Goal: Complete application form: Complete application form

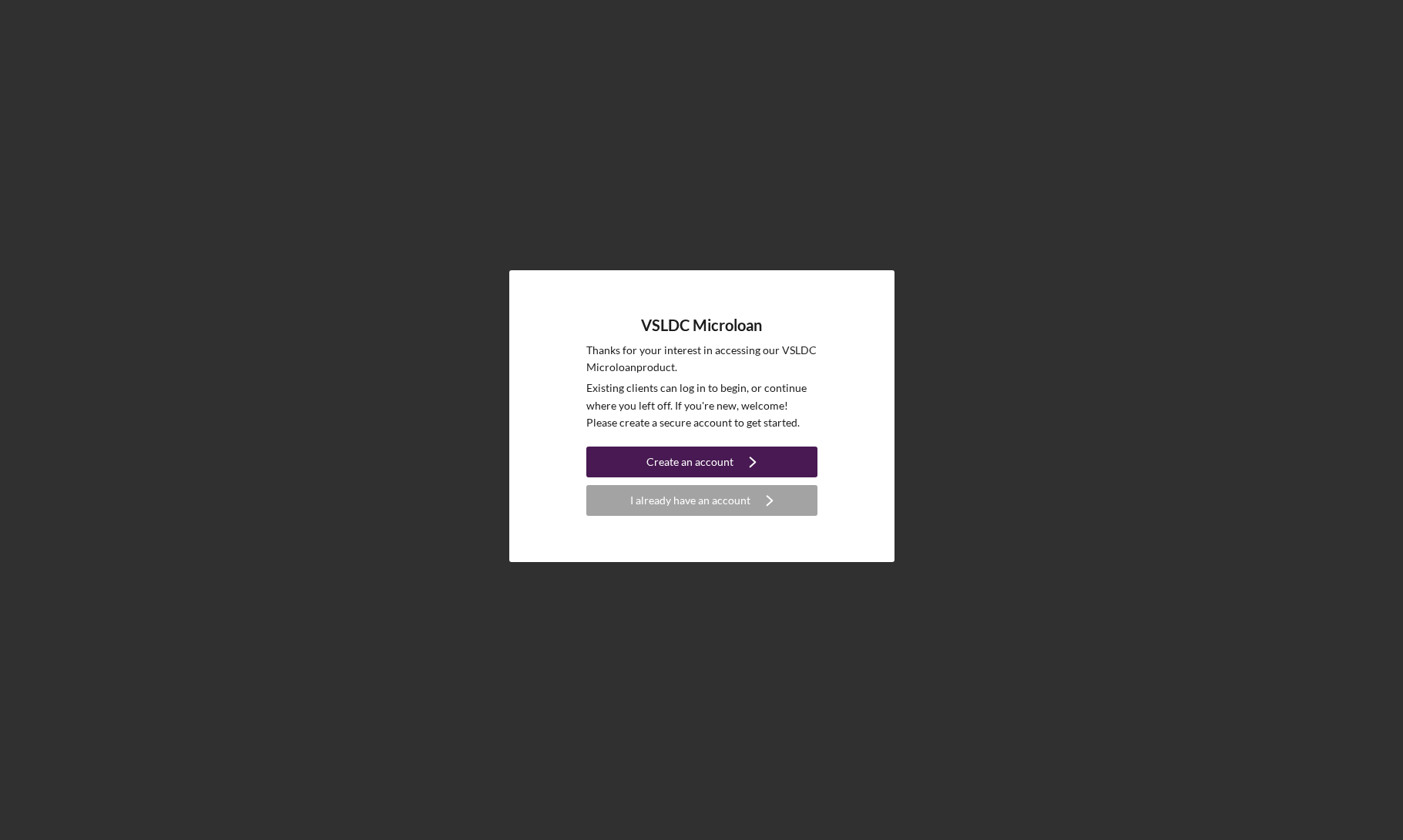
click at [757, 456] on icon "Icon/Navigate" at bounding box center [753, 462] width 39 height 39
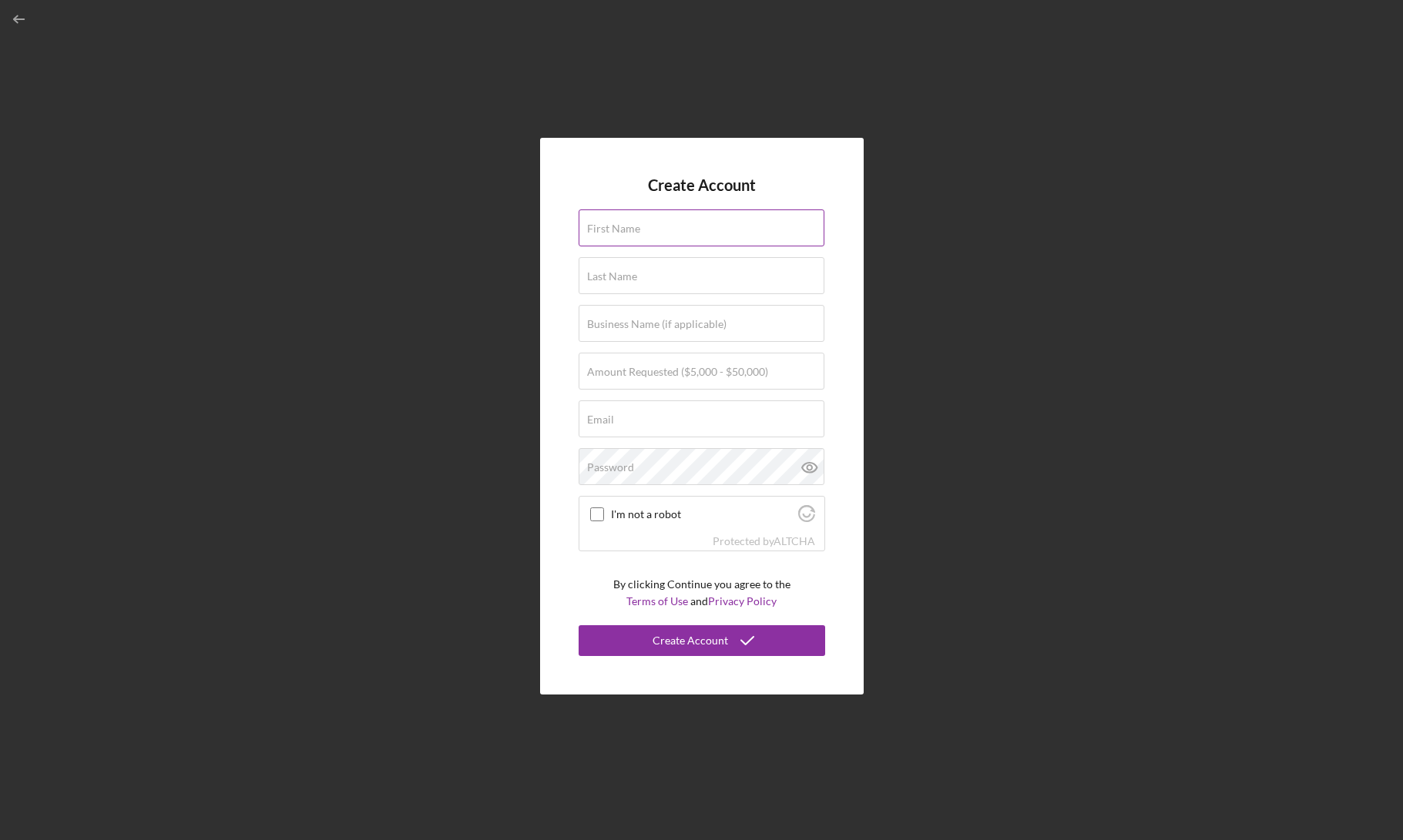
click at [692, 223] on div "First Name" at bounding box center [702, 228] width 247 height 39
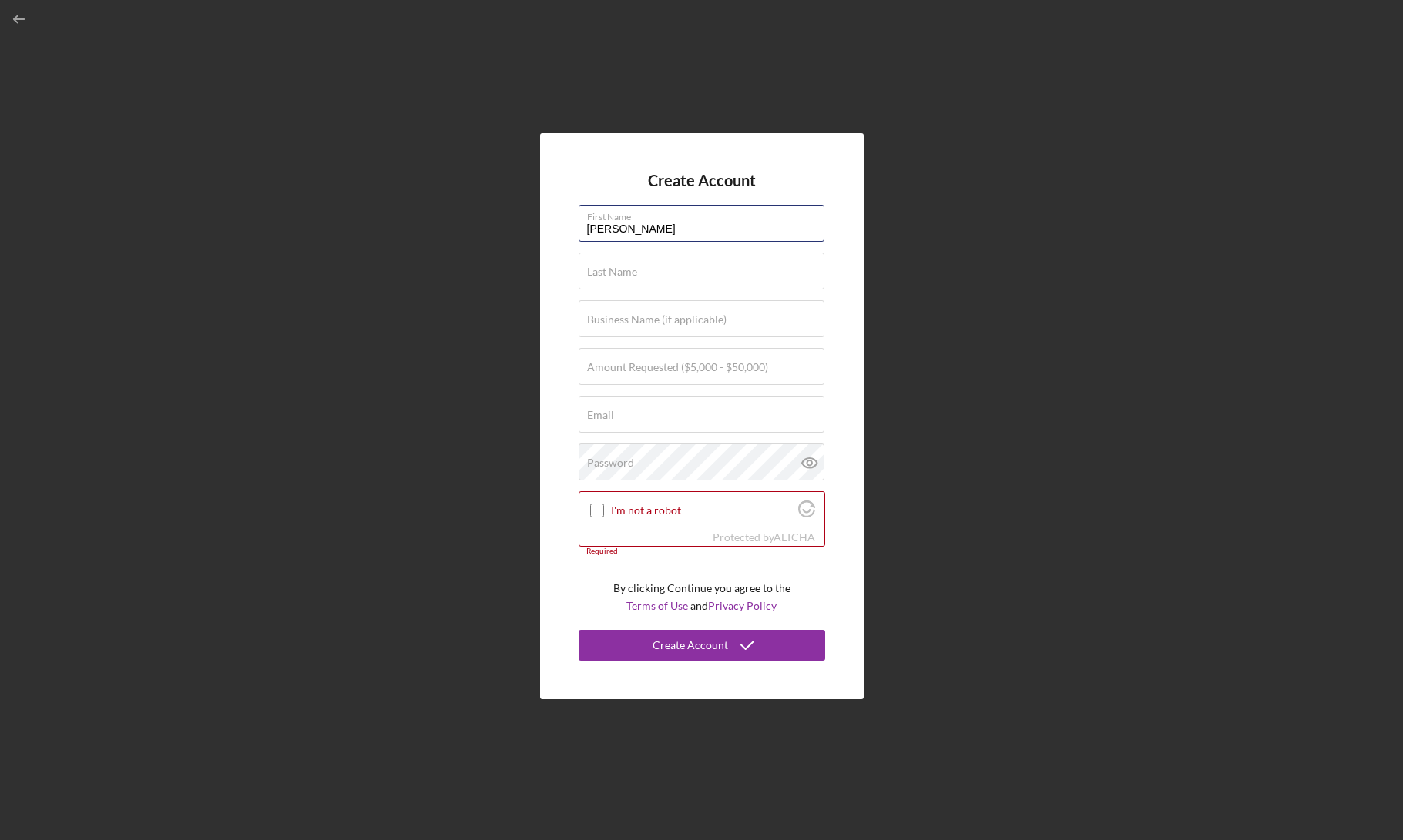
type input "[PERSON_NAME]"
type input "Mojave Freeze"
type input "$30,000"
type input "[EMAIL_ADDRESS][DOMAIN_NAME]"
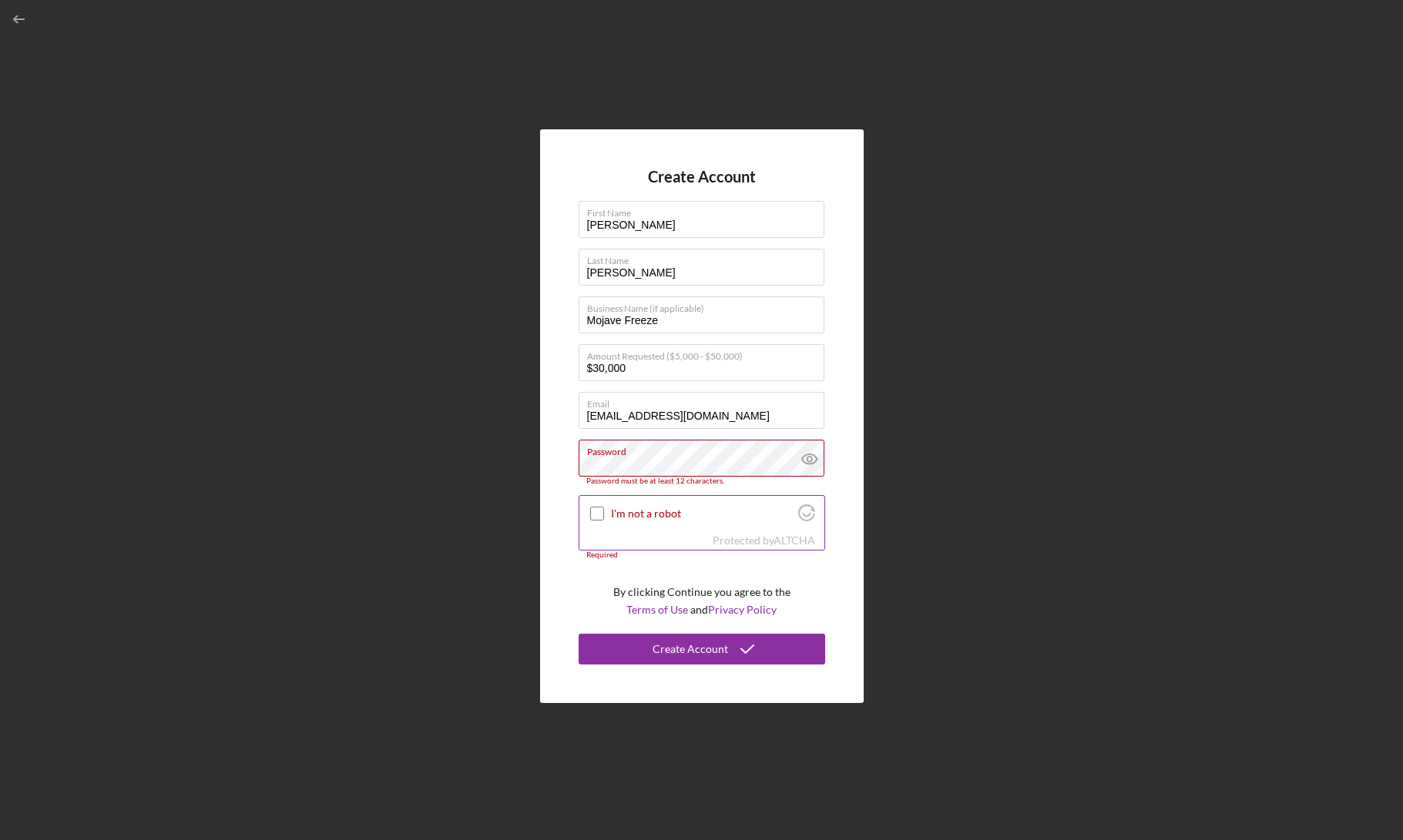
click at [592, 516] on input "I'm not a robot" at bounding box center [597, 514] width 14 height 14
checkbox input "true"
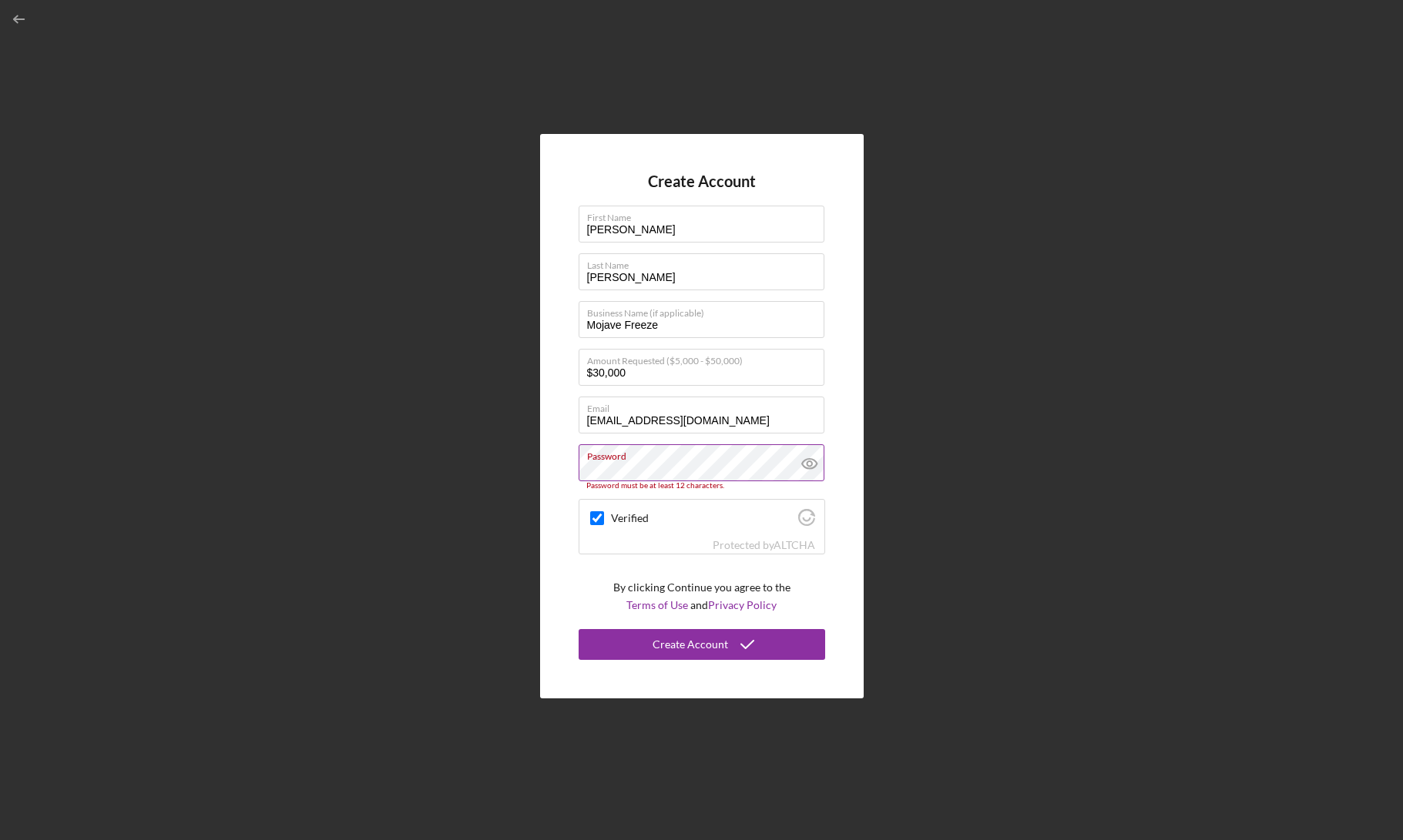
click at [815, 467] on icon at bounding box center [810, 464] width 39 height 39
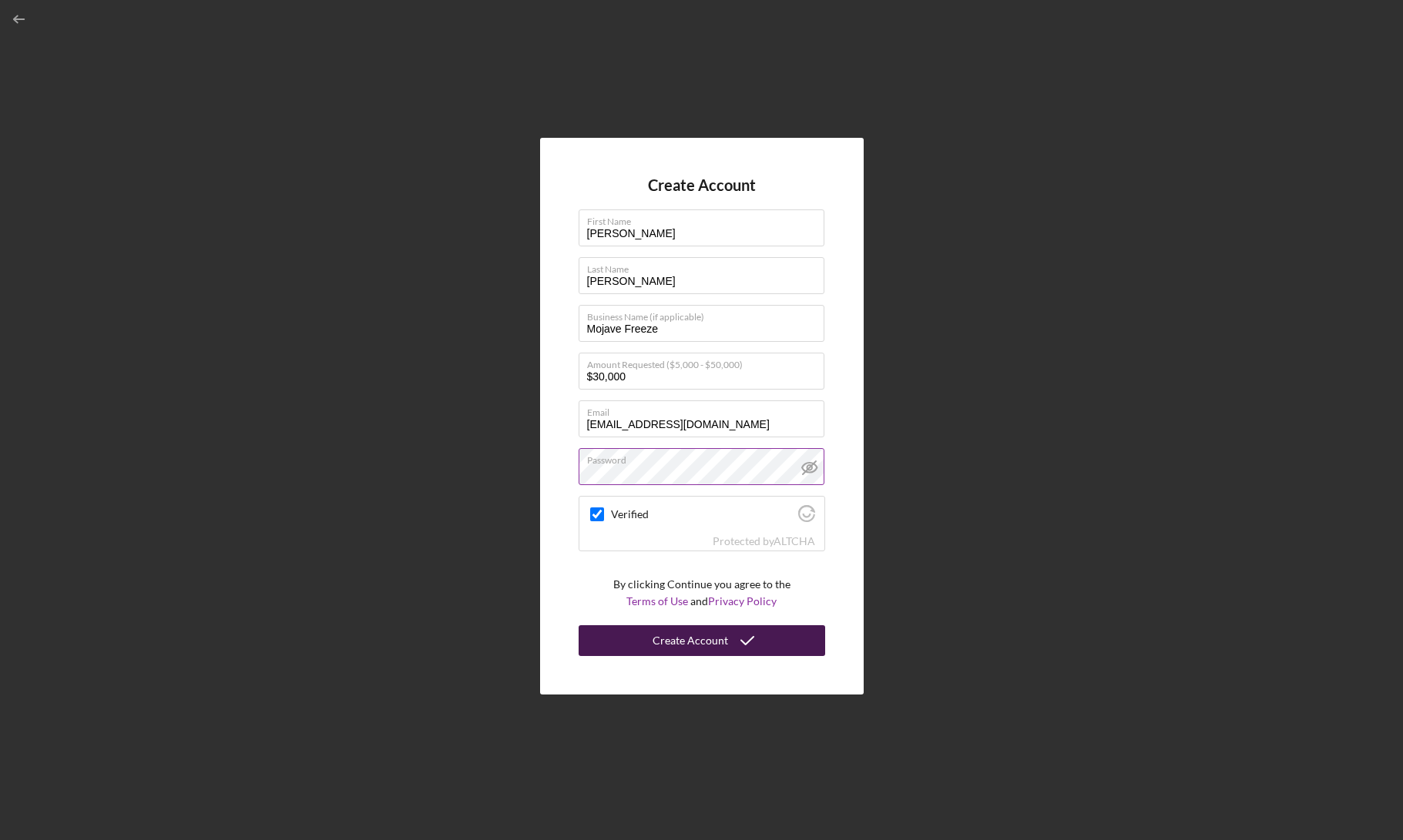
click at [708, 648] on div "Create Account" at bounding box center [690, 641] width 75 height 31
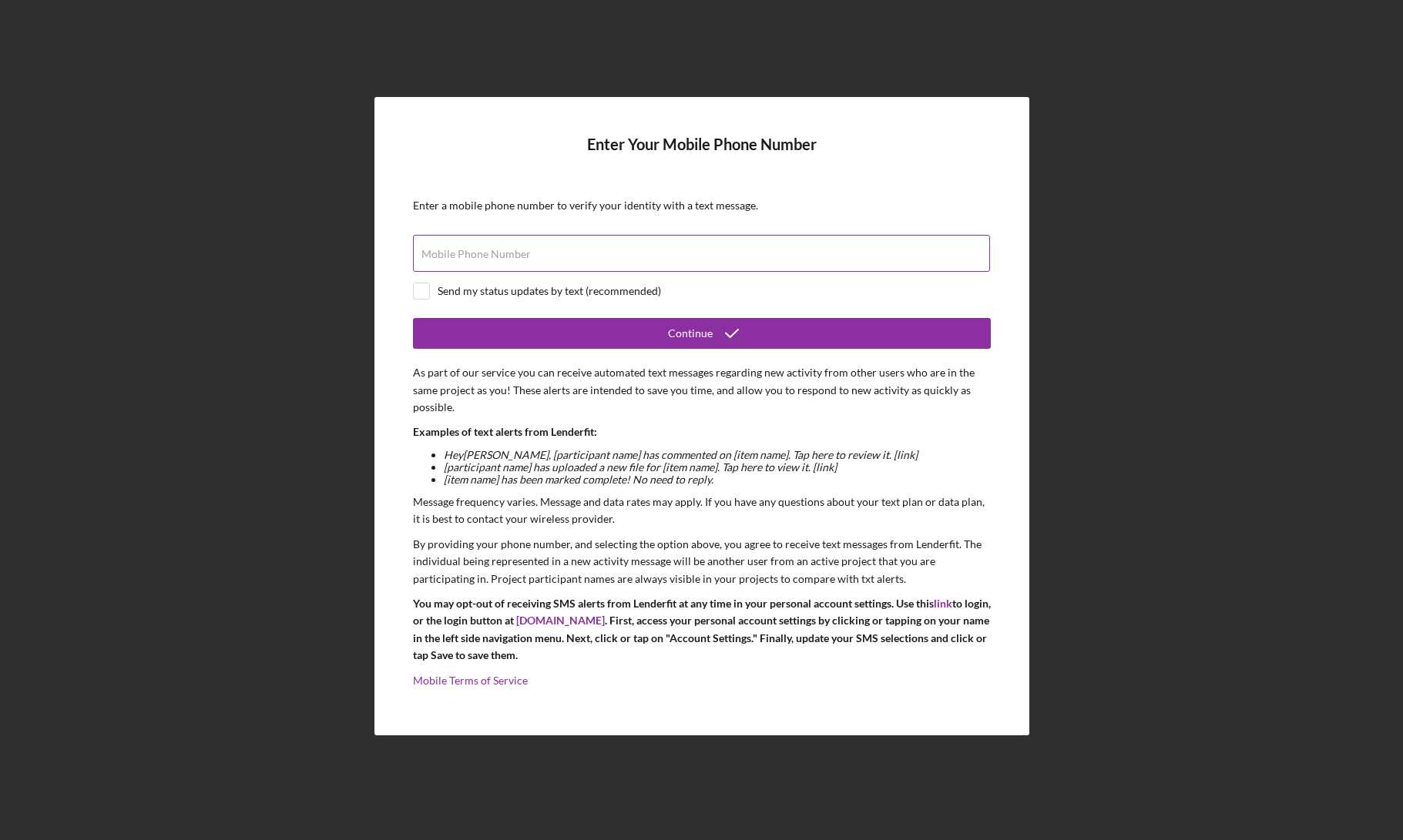
click at [596, 260] on input "Mobile Phone Number" at bounding box center [701, 253] width 577 height 37
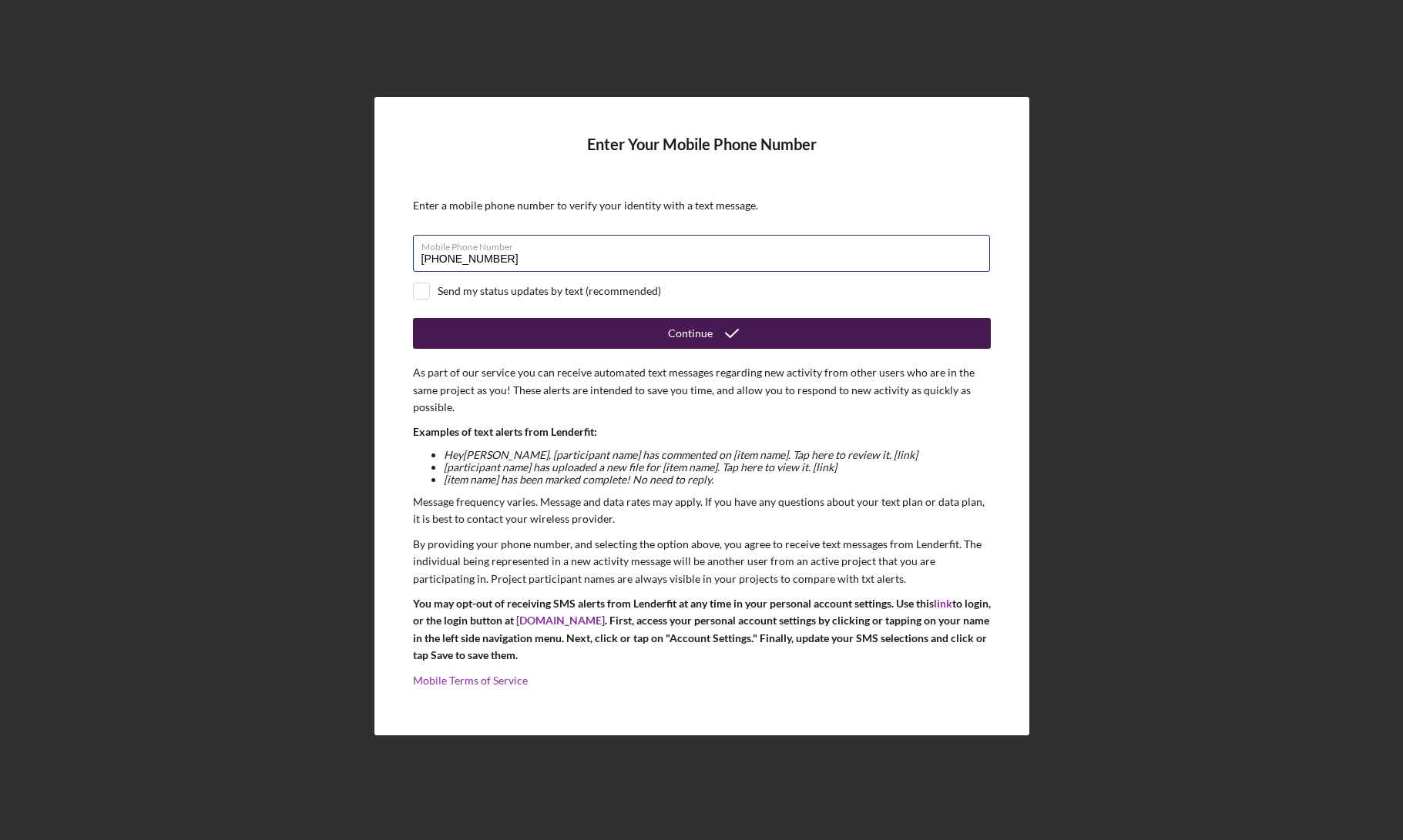
type input "[PHONE_NUMBER]"
click at [631, 327] on button "Continue" at bounding box center [702, 334] width 578 height 31
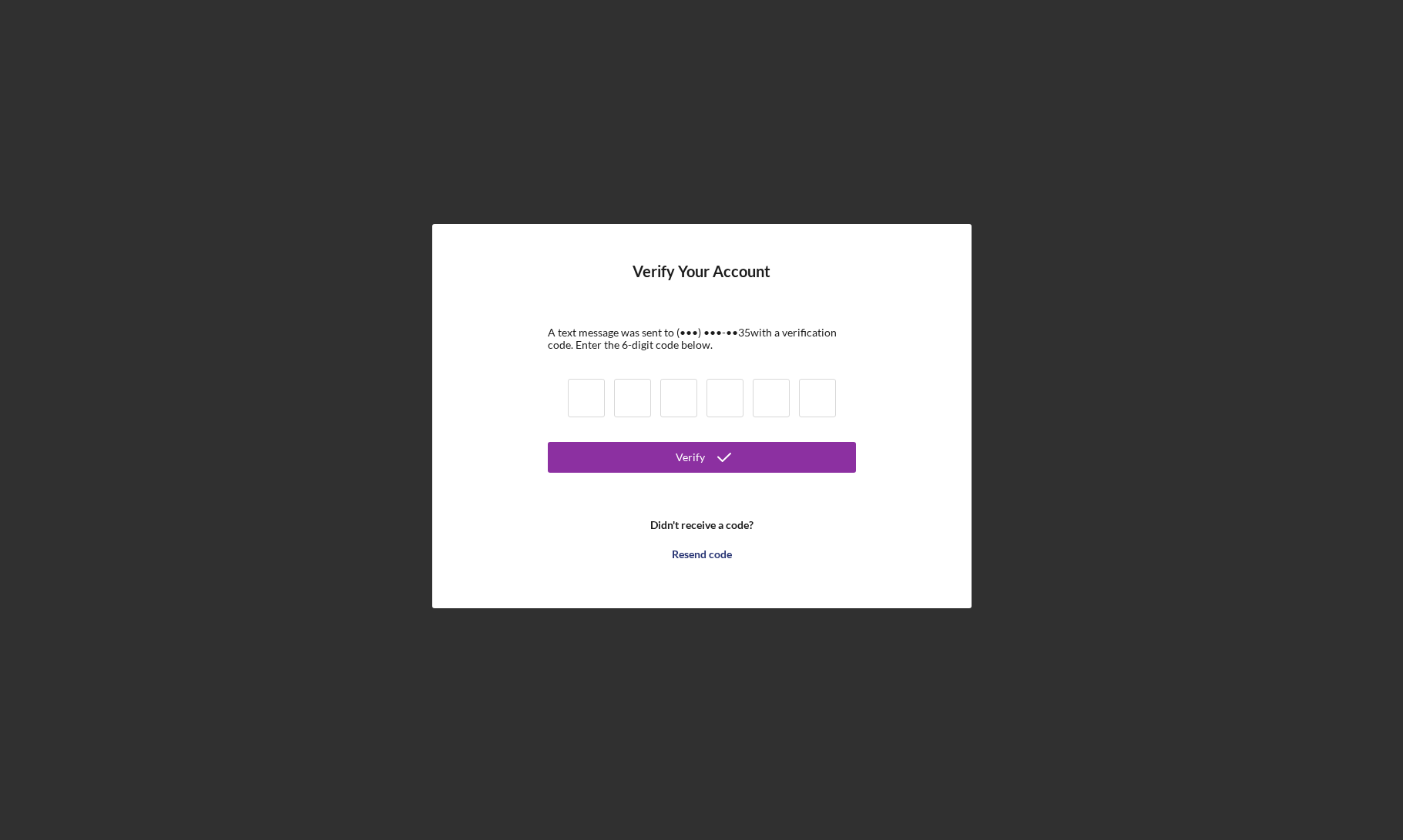
click at [581, 396] on input at bounding box center [586, 398] width 37 height 39
paste input "9"
type input "9"
type input "0"
type input "6"
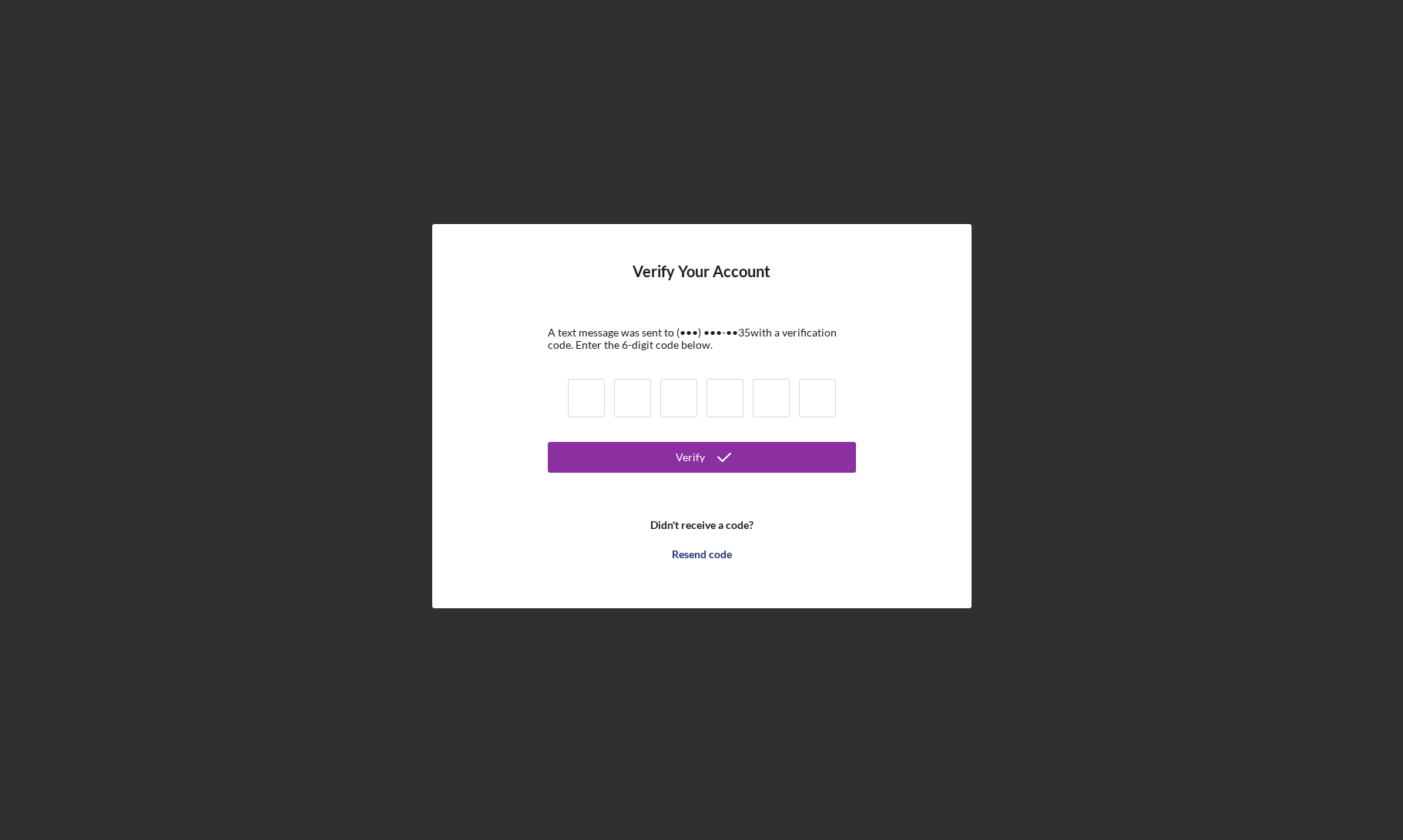
type input "6"
type input "1"
type input "3"
click at [718, 460] on icon "submit" at bounding box center [724, 458] width 39 height 39
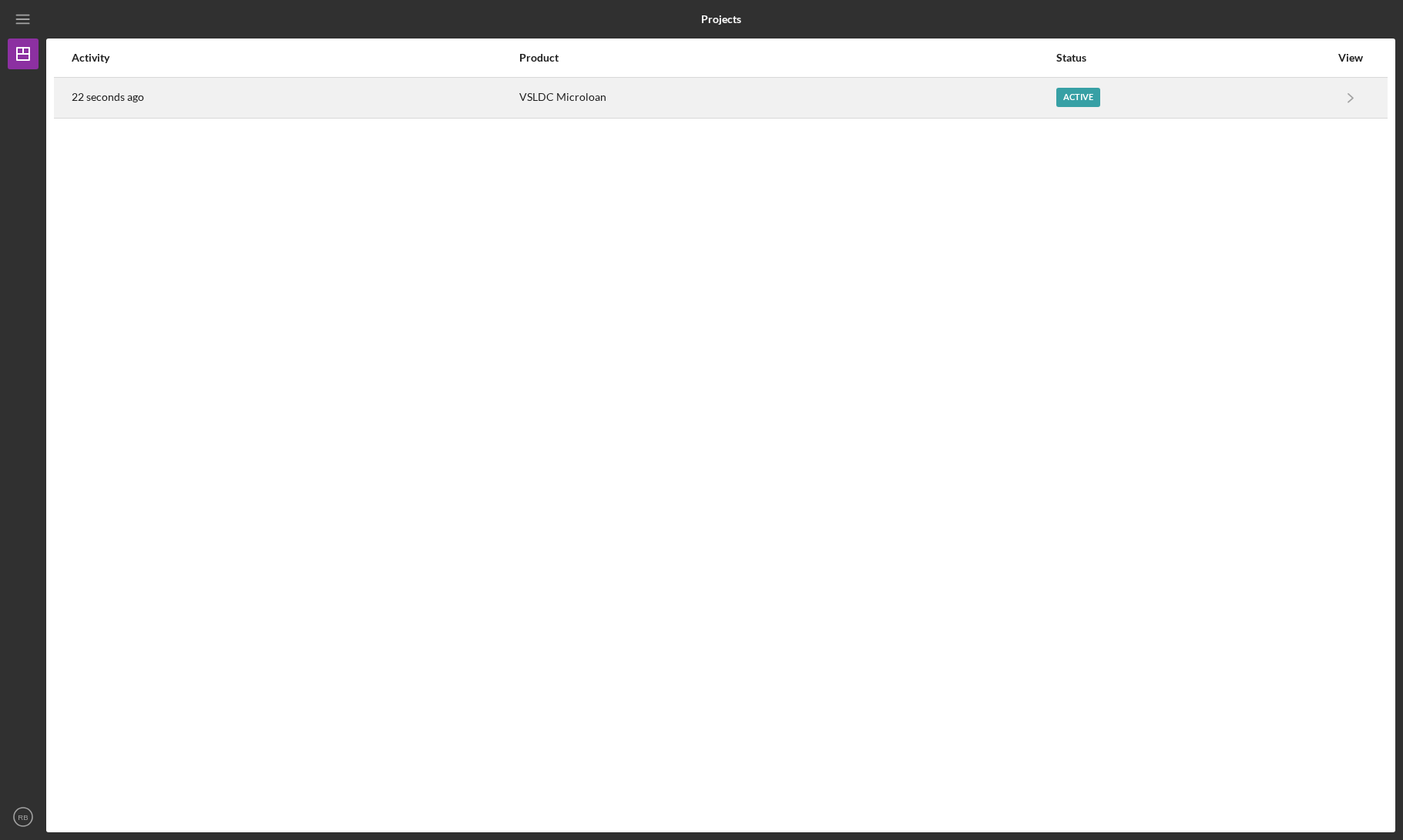
click at [854, 97] on div "VSLDC Microloan" at bounding box center [787, 98] width 535 height 39
